Goal: Task Accomplishment & Management: Use online tool/utility

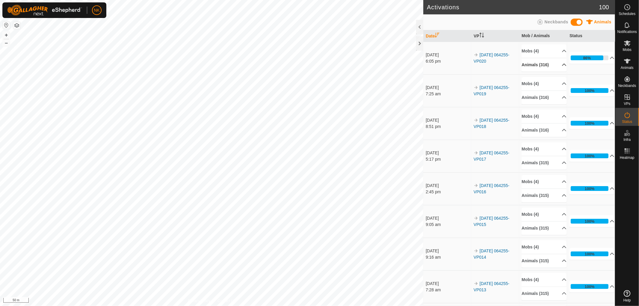
click at [540, 64] on p-accordion-header "Animals (316)" at bounding box center [544, 64] width 45 height 13
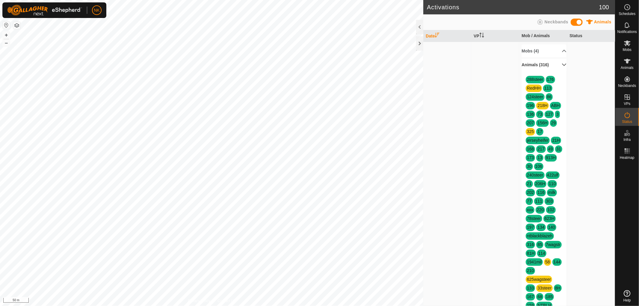
click at [540, 64] on p-accordion-header "Animals (316)" at bounding box center [544, 64] width 45 height 13
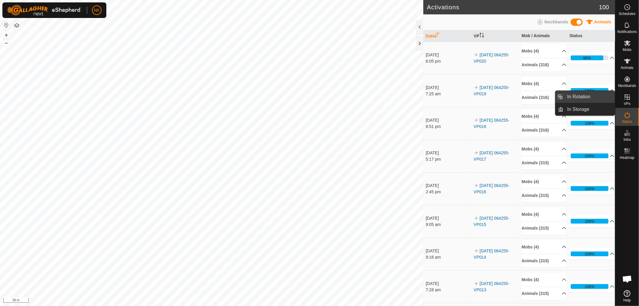
click at [583, 96] on link "In Rotation" at bounding box center [589, 97] width 51 height 12
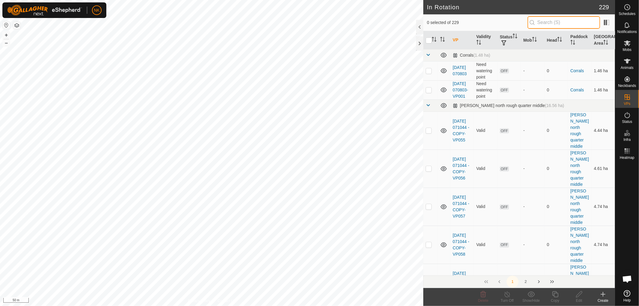
click at [566, 23] on input "text" at bounding box center [564, 22] width 72 height 13
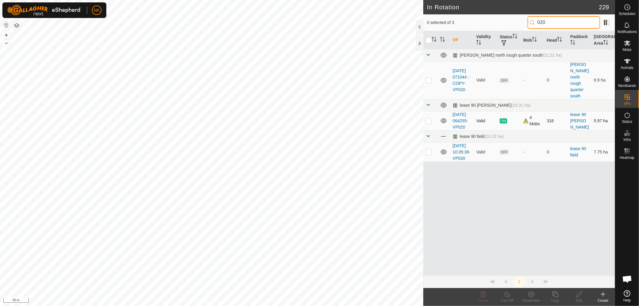
type input "020"
click at [427, 118] on p-checkbox at bounding box center [429, 120] width 6 height 5
checkbox input "true"
click at [555, 298] on div "Copy" at bounding box center [555, 300] width 24 height 5
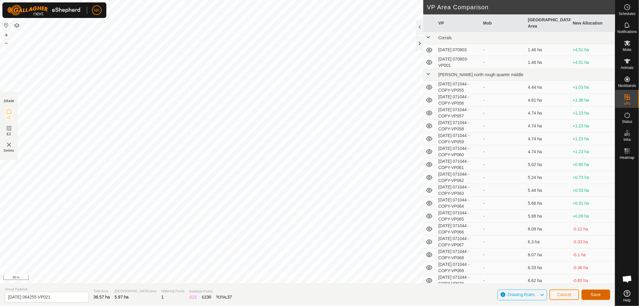
click at [599, 293] on span "Save" at bounding box center [596, 294] width 10 height 5
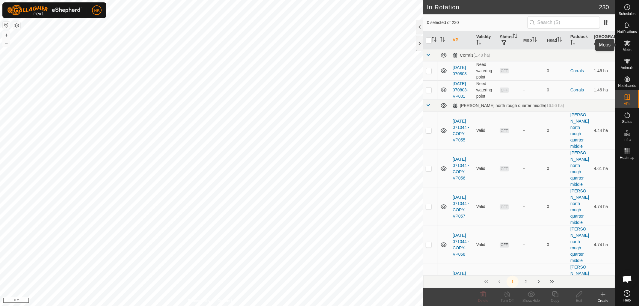
click at [628, 49] on span "Mobs" at bounding box center [627, 50] width 9 height 4
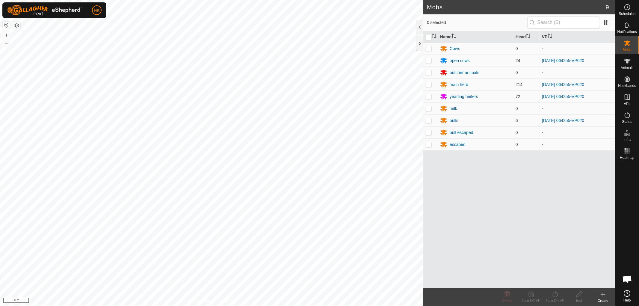
click at [429, 61] on p-checkbox at bounding box center [429, 60] width 6 height 5
checkbox input "true"
click at [428, 85] on p-checkbox at bounding box center [429, 84] width 6 height 5
checkbox input "true"
click at [431, 97] on p-checkbox at bounding box center [429, 96] width 6 height 5
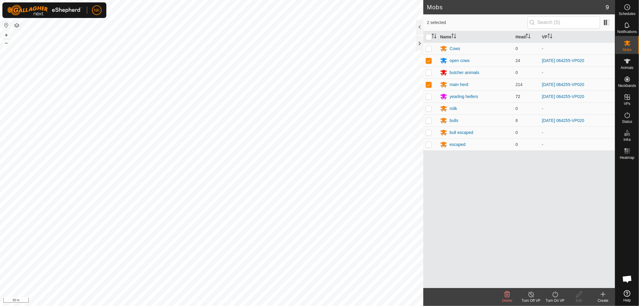
checkbox input "true"
click at [426, 118] on p-checkbox at bounding box center [429, 120] width 6 height 5
checkbox input "true"
click at [555, 298] on div "Turn On VP" at bounding box center [555, 300] width 24 height 5
click at [554, 283] on link "Now" at bounding box center [572, 281] width 59 height 12
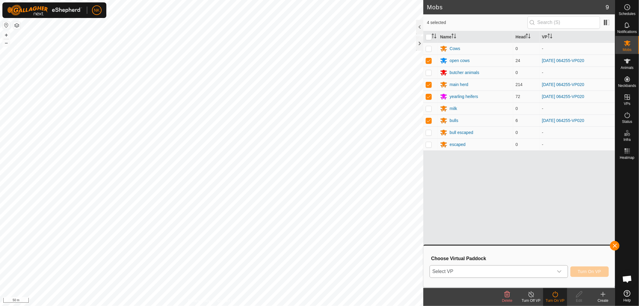
click at [490, 270] on span "Select VP" at bounding box center [491, 271] width 123 height 12
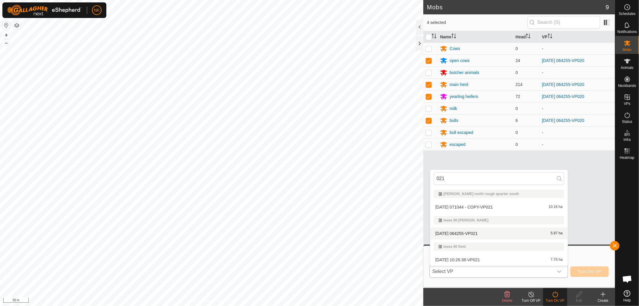
type input "021"
click at [464, 235] on li "[DATE] 064255-VP021 5.97 ha" at bounding box center [498, 233] width 137 height 12
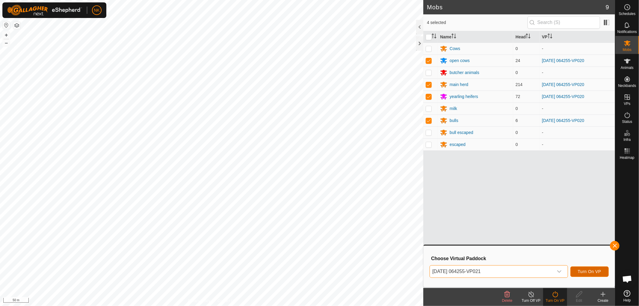
click at [596, 271] on span "Turn On VP" at bounding box center [589, 271] width 23 height 5
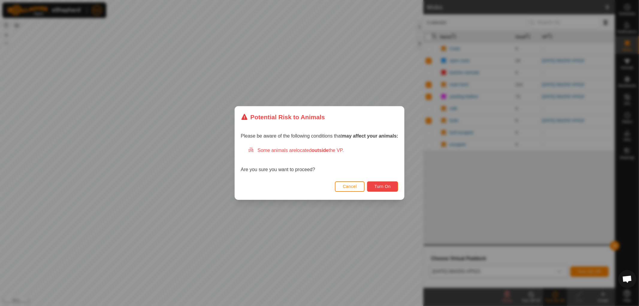
click at [389, 186] on span "Turn On" at bounding box center [382, 186] width 16 height 5
